Goal: Task Accomplishment & Management: Complete application form

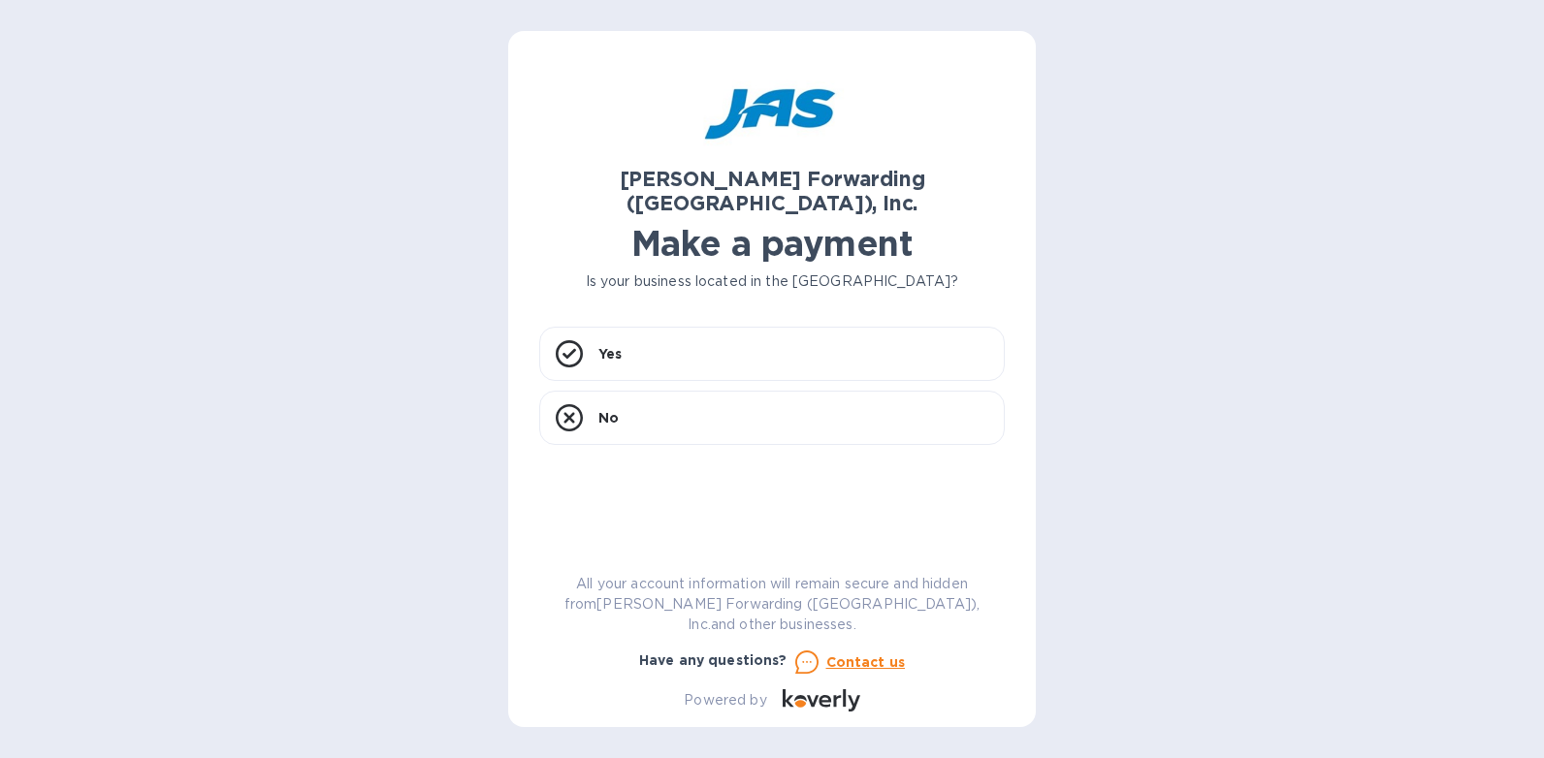
click at [782, 534] on div "Yes No" at bounding box center [771, 431] width 465 height 208
click at [625, 327] on div "Yes" at bounding box center [771, 354] width 465 height 54
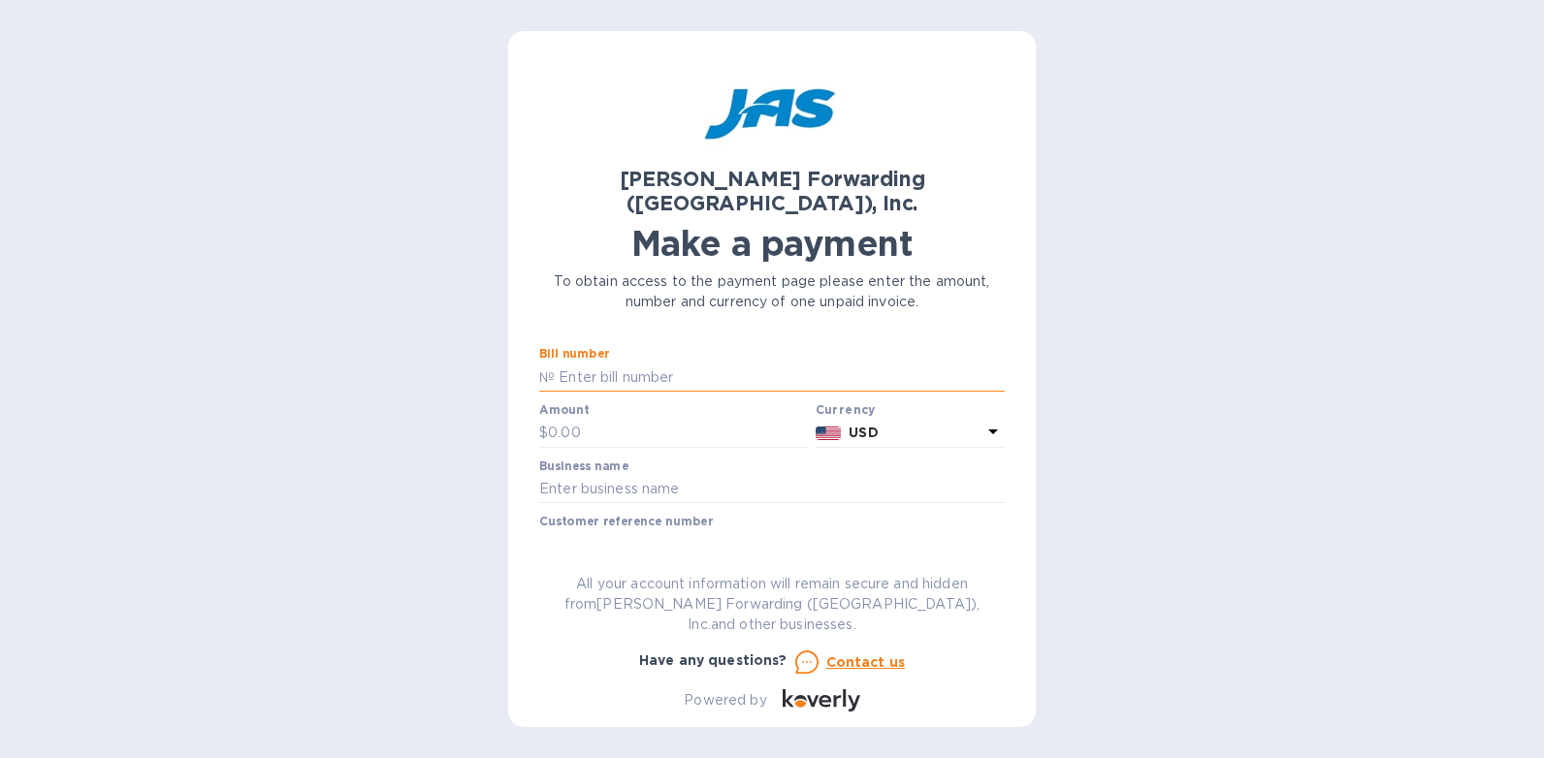
click at [648, 363] on input "text" at bounding box center [780, 377] width 450 height 29
type input "c"
type input "CHS503304157"
type input "1,422.86"
click at [618, 475] on input "text" at bounding box center [771, 489] width 465 height 29
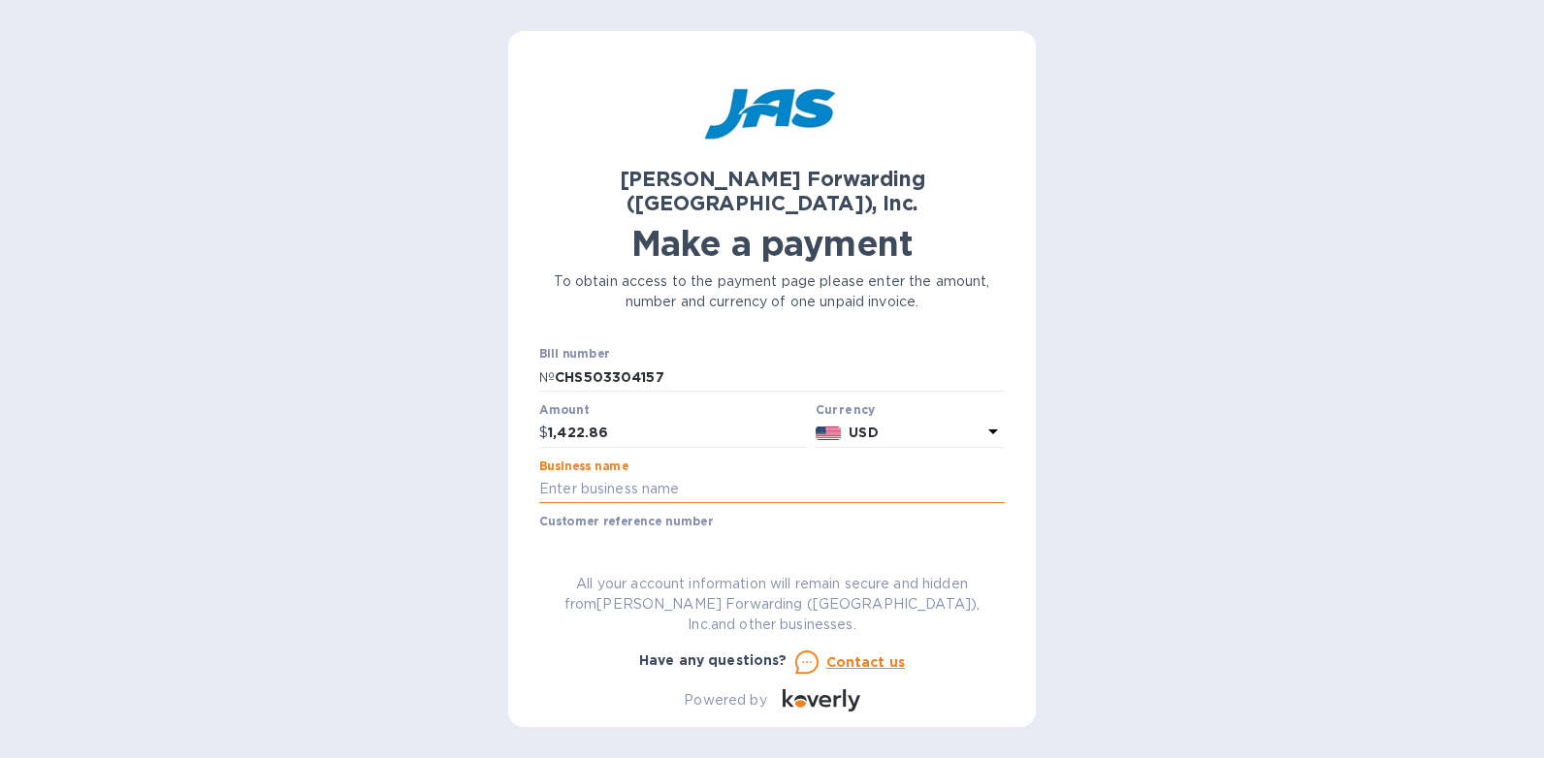
type input "[PERSON_NAME] Home Inc."
type input "10925"
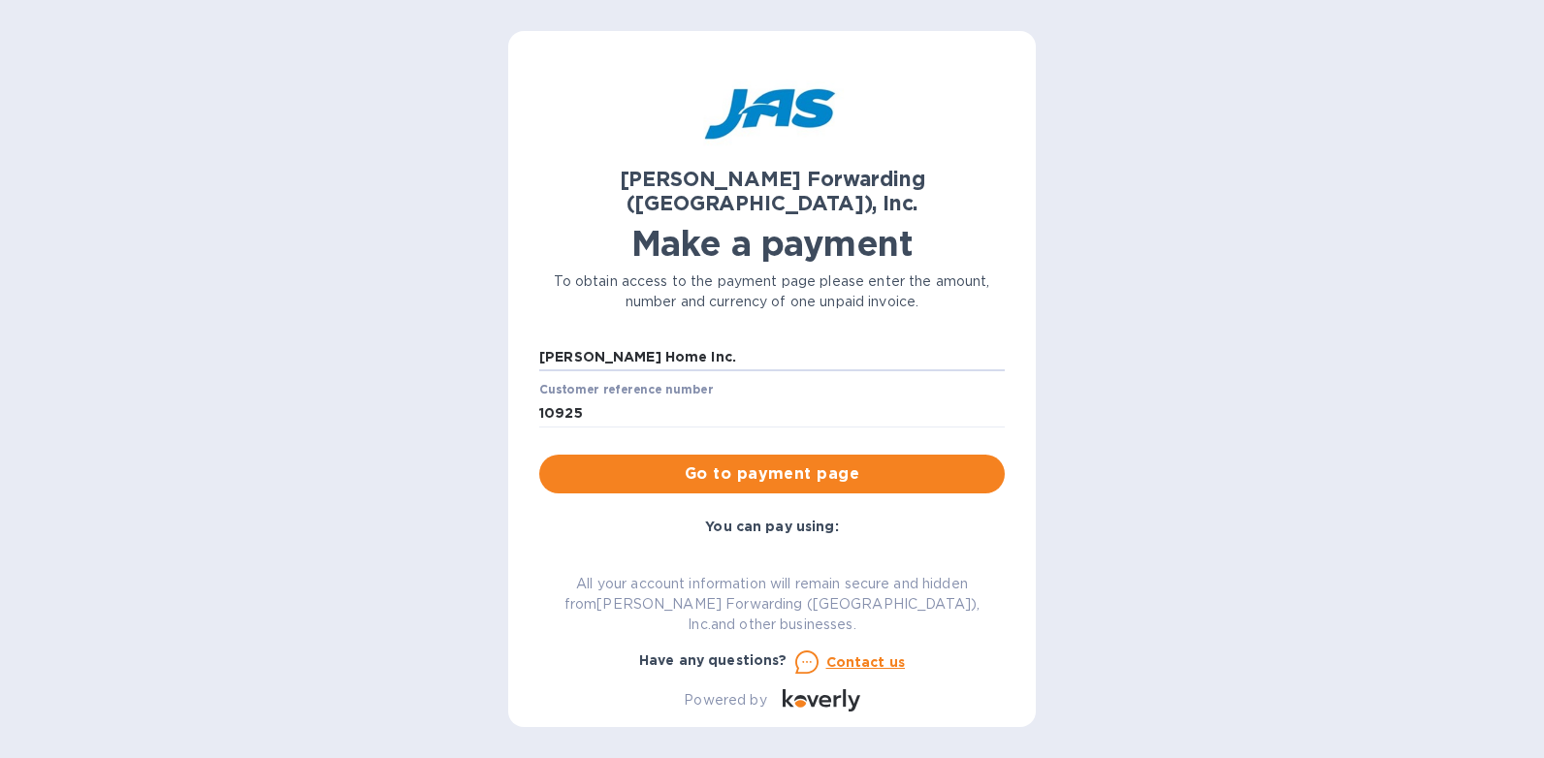
scroll to position [97, 0]
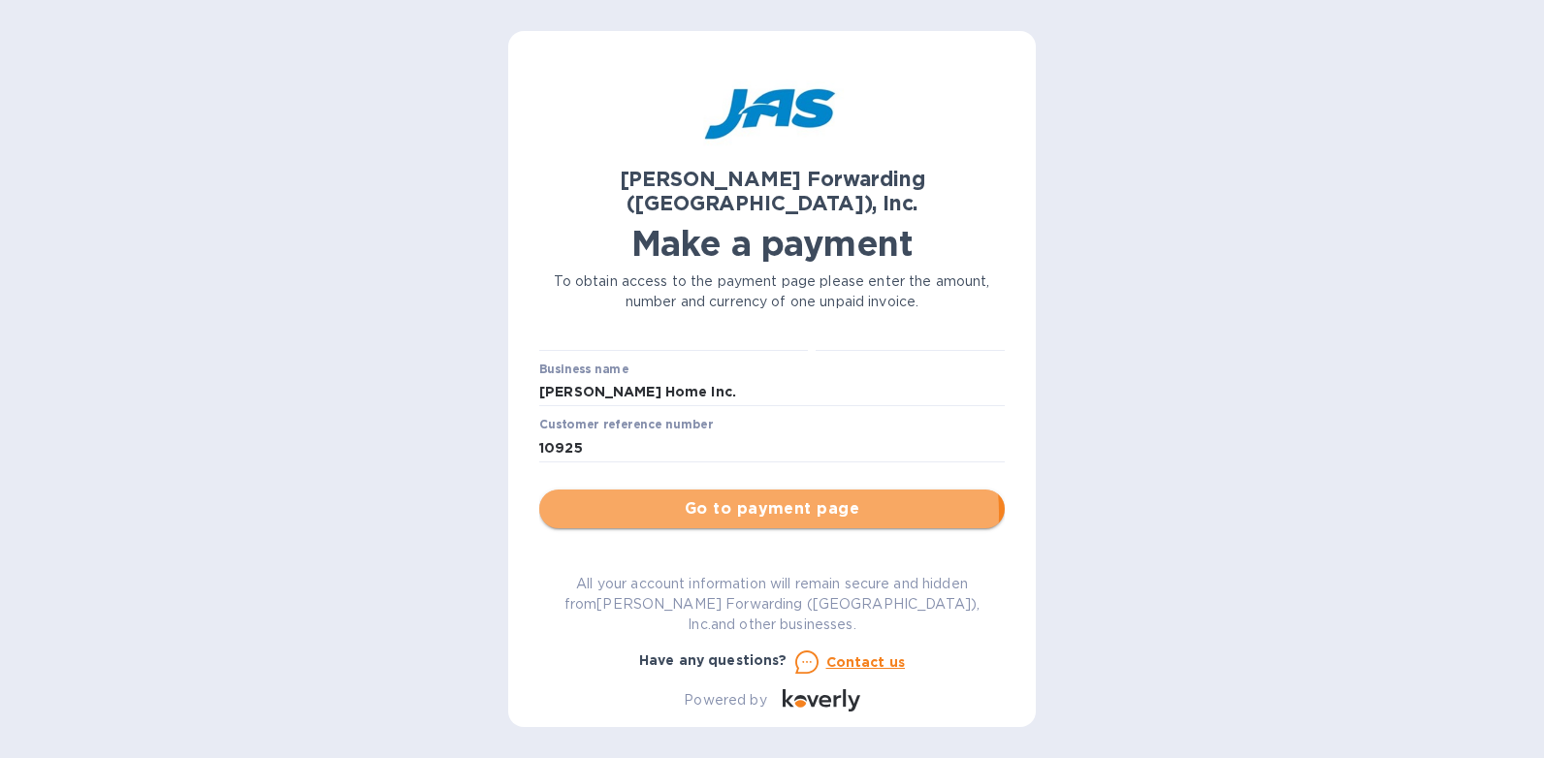
click at [749, 497] on span "Go to payment page" at bounding box center [772, 508] width 434 height 23
